Goal: Find specific page/section: Find specific page/section

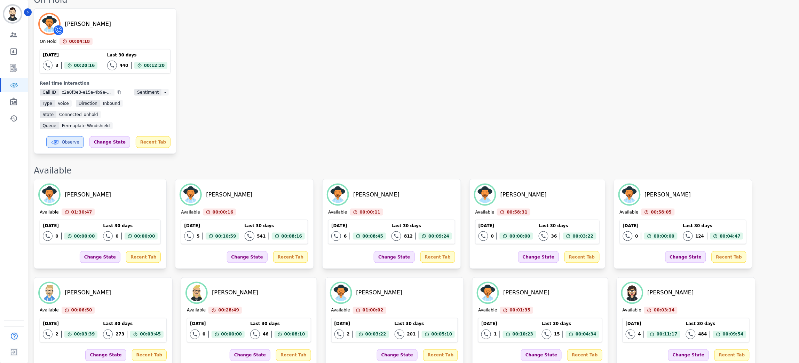
scroll to position [261, 0]
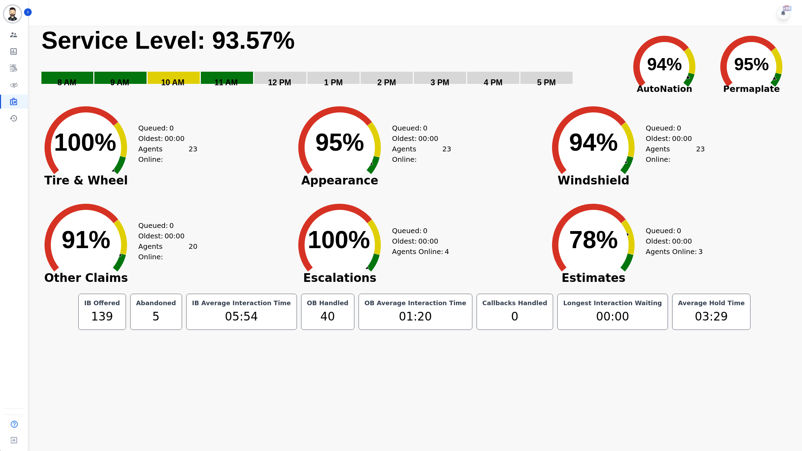
drag, startPoint x: 367, startPoint y: 12, endPoint x: 363, endPoint y: 37, distance: 25.5
type textarea "**********"
click at [365, 39] on div "+99 Created with Highcharts 10.3.3 Service Level: 93.57% 5 PM 4 PM 3 PM 2 PM 1 …" at bounding box center [414, 225] width 775 height 451
drag, startPoint x: 339, startPoint y: 11, endPoint x: 594, endPoint y: 40, distance: 256.2
click at [615, 49] on div "+99 Created with Highcharts 10.3.3 Service Level: 93.57% 5 PM 4 PM 3 PM 2 PM 1 …" at bounding box center [414, 225] width 775 height 451
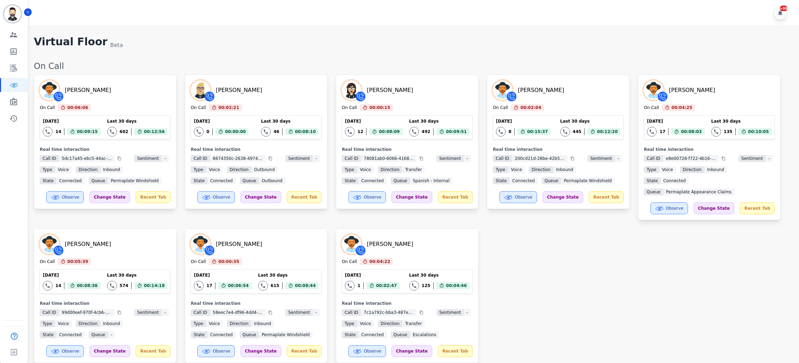
scroll to position [261, 0]
